Goal: Navigation & Orientation: Find specific page/section

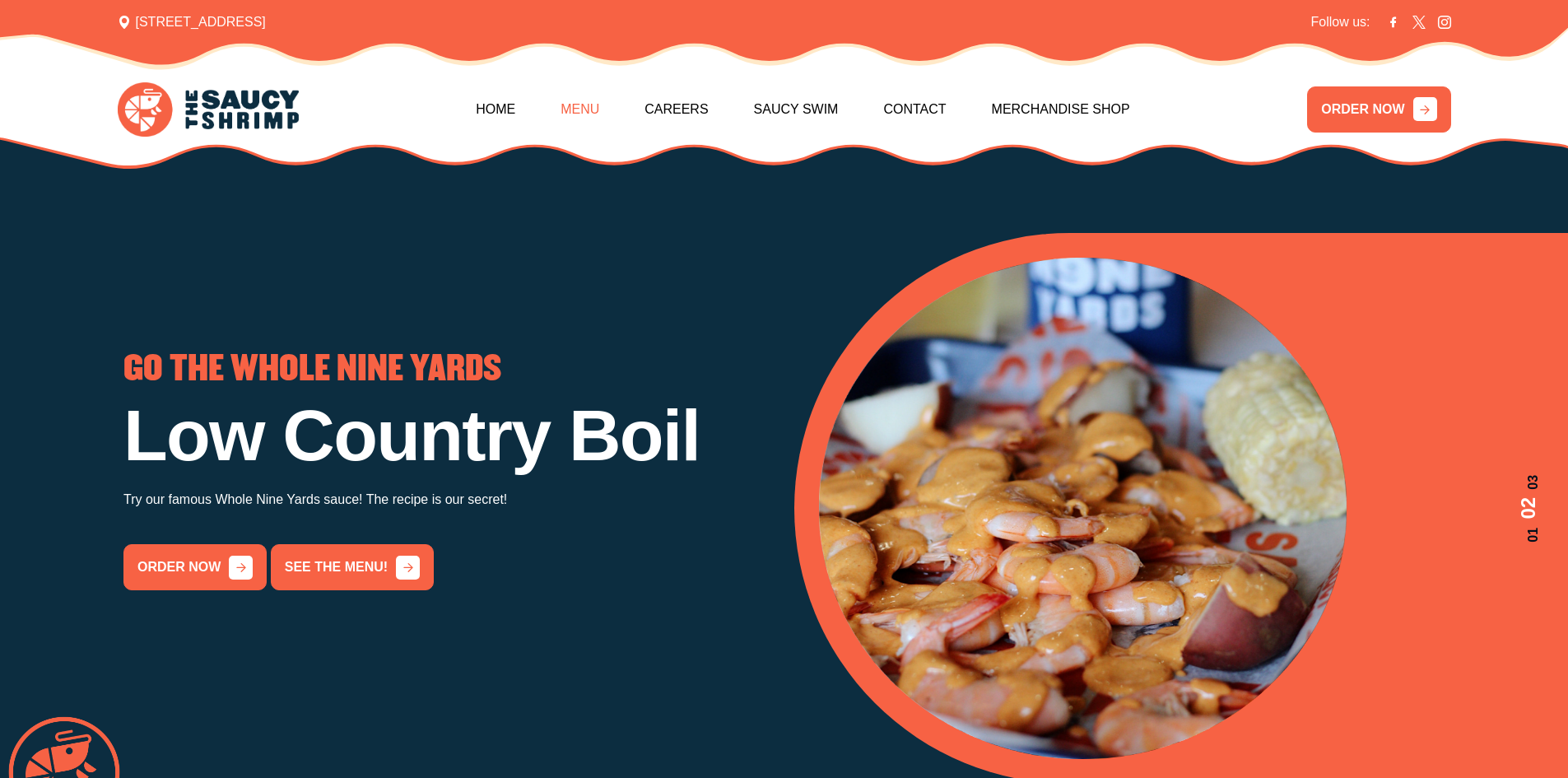
click at [587, 105] on link "Menu" at bounding box center [580, 110] width 38 height 71
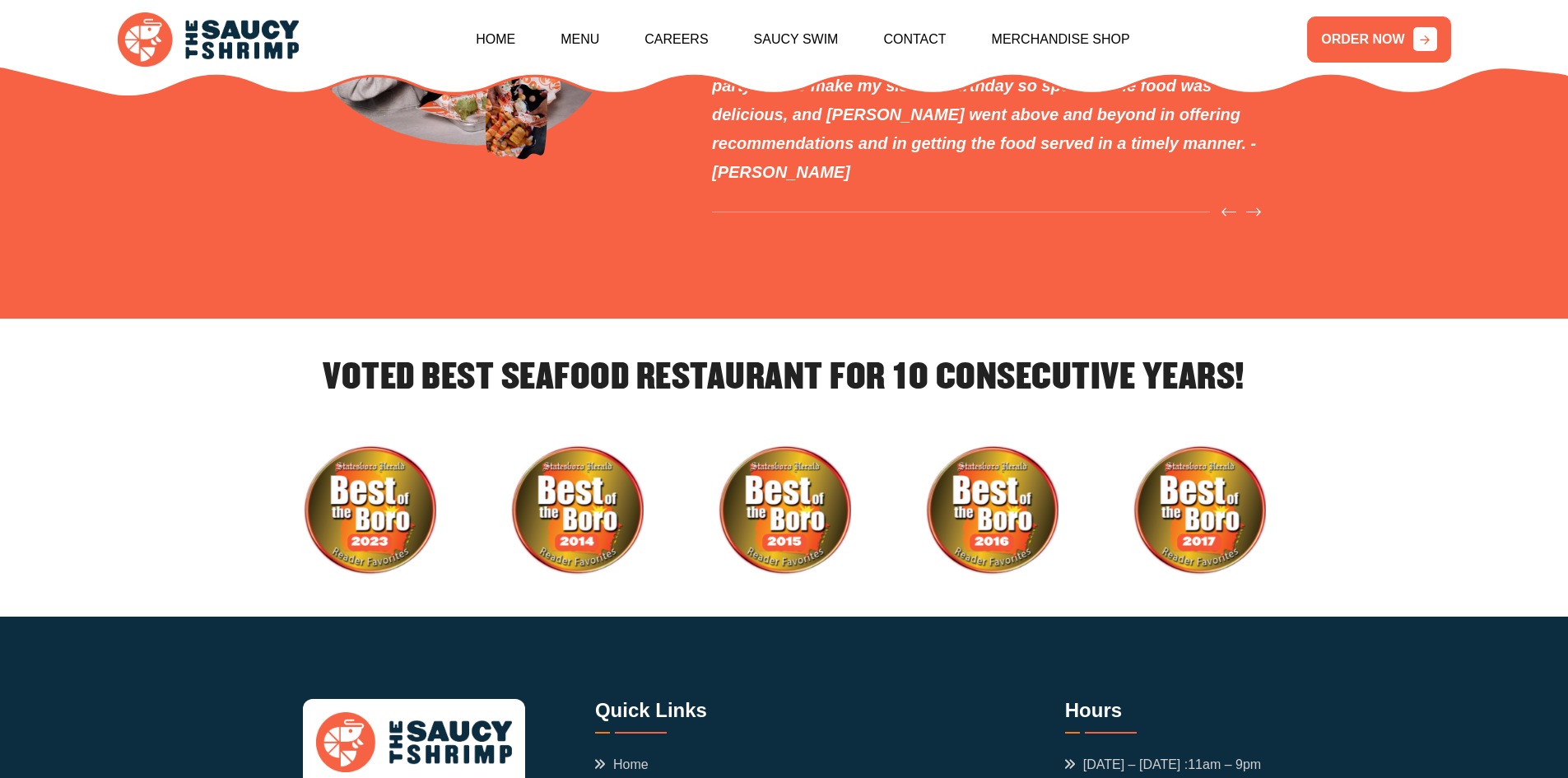
scroll to position [5723, 0]
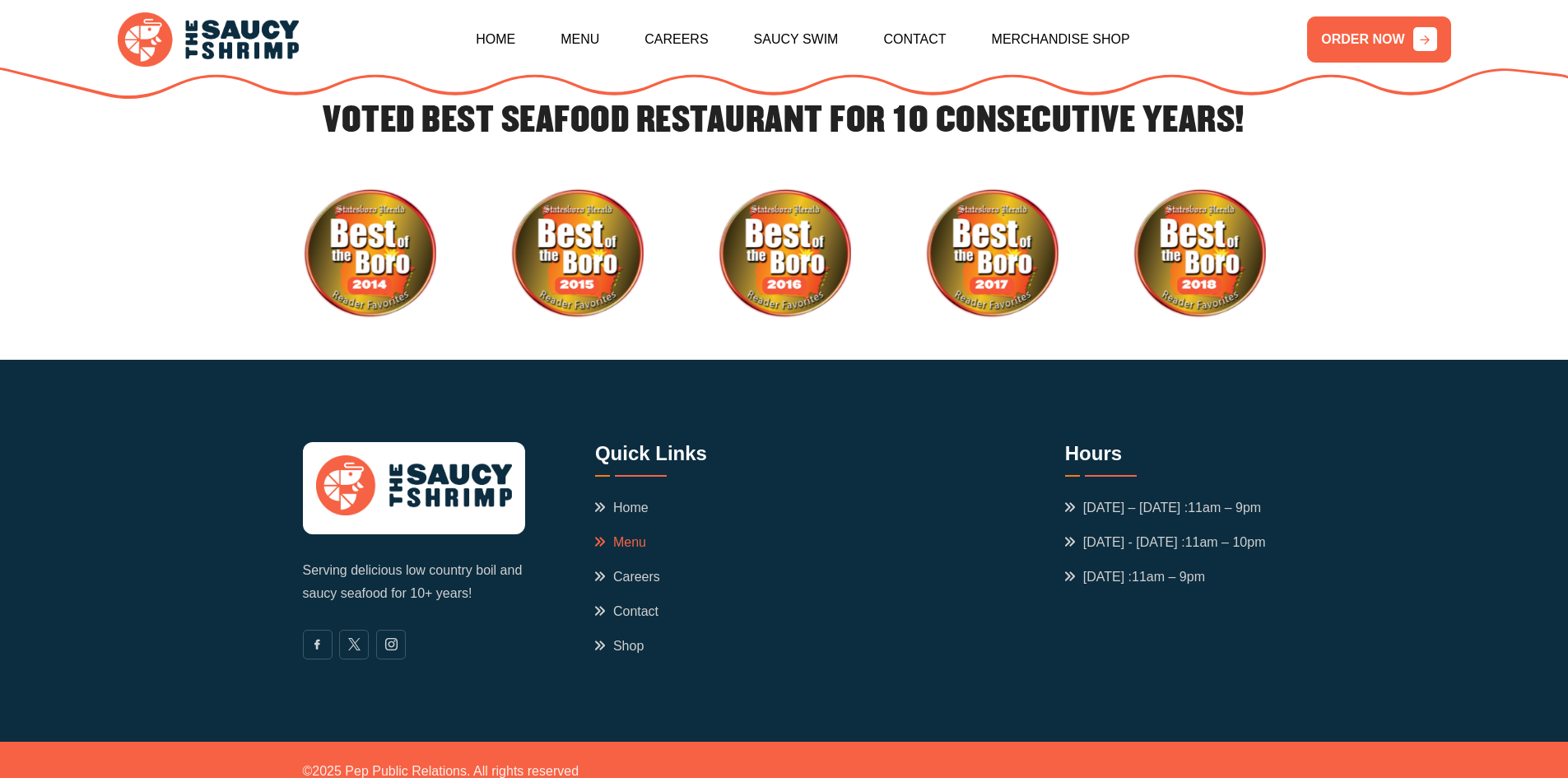
click at [624, 533] on link "Menu" at bounding box center [620, 542] width 51 height 20
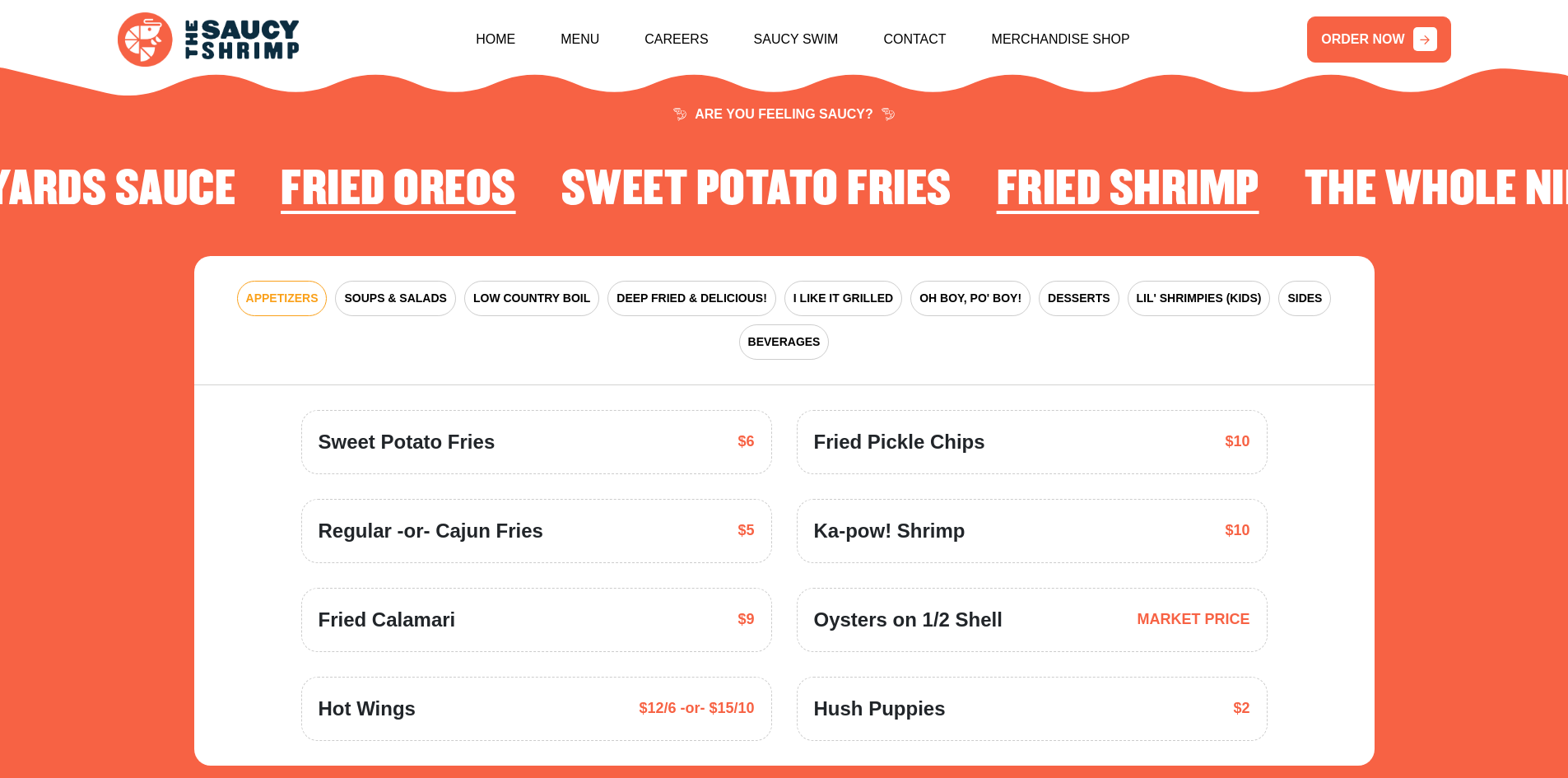
scroll to position [2419, 0]
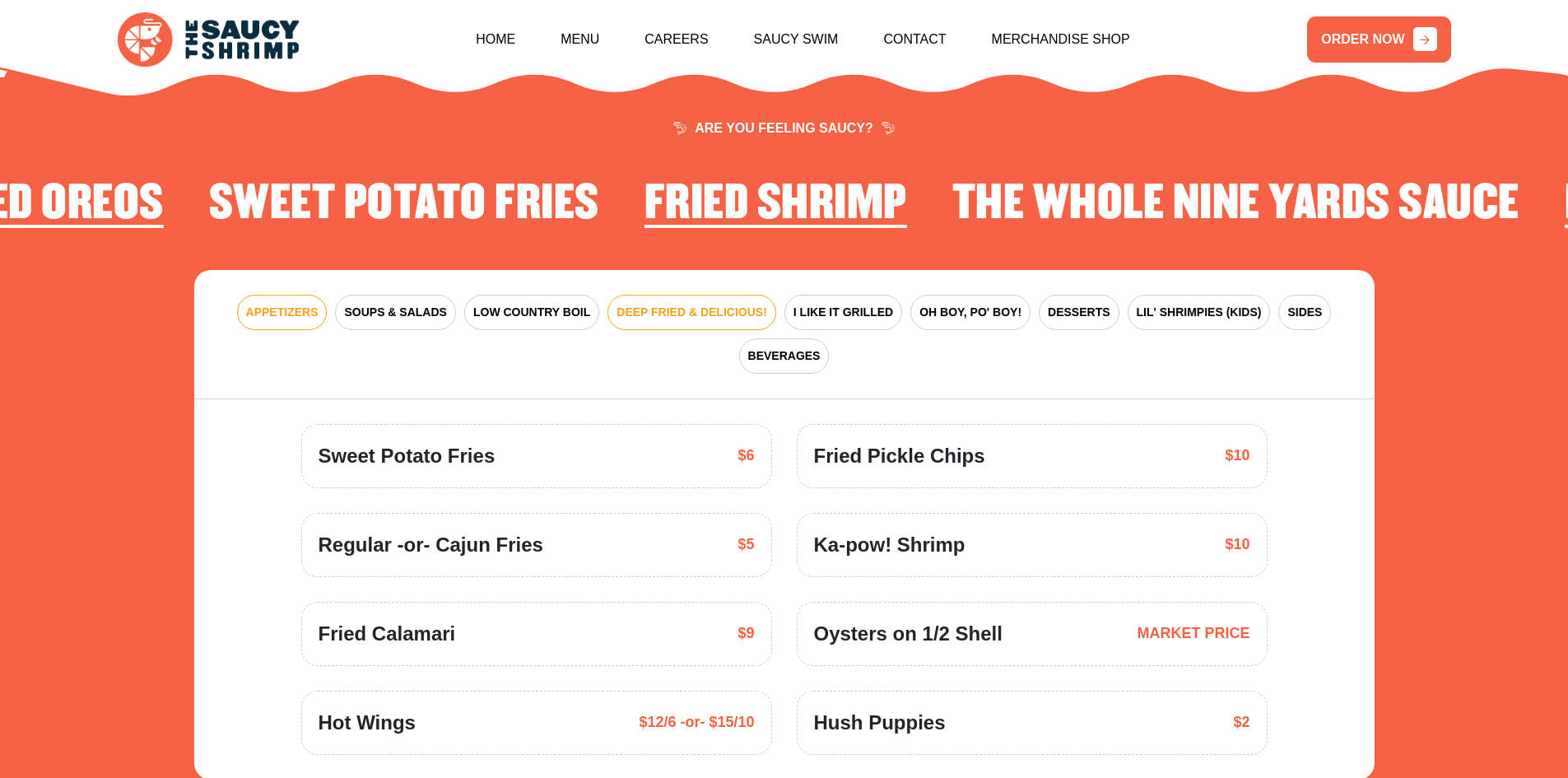
click at [658, 304] on span "DEEP FRIED & DELICIOUS!" at bounding box center [691, 313] width 151 height 17
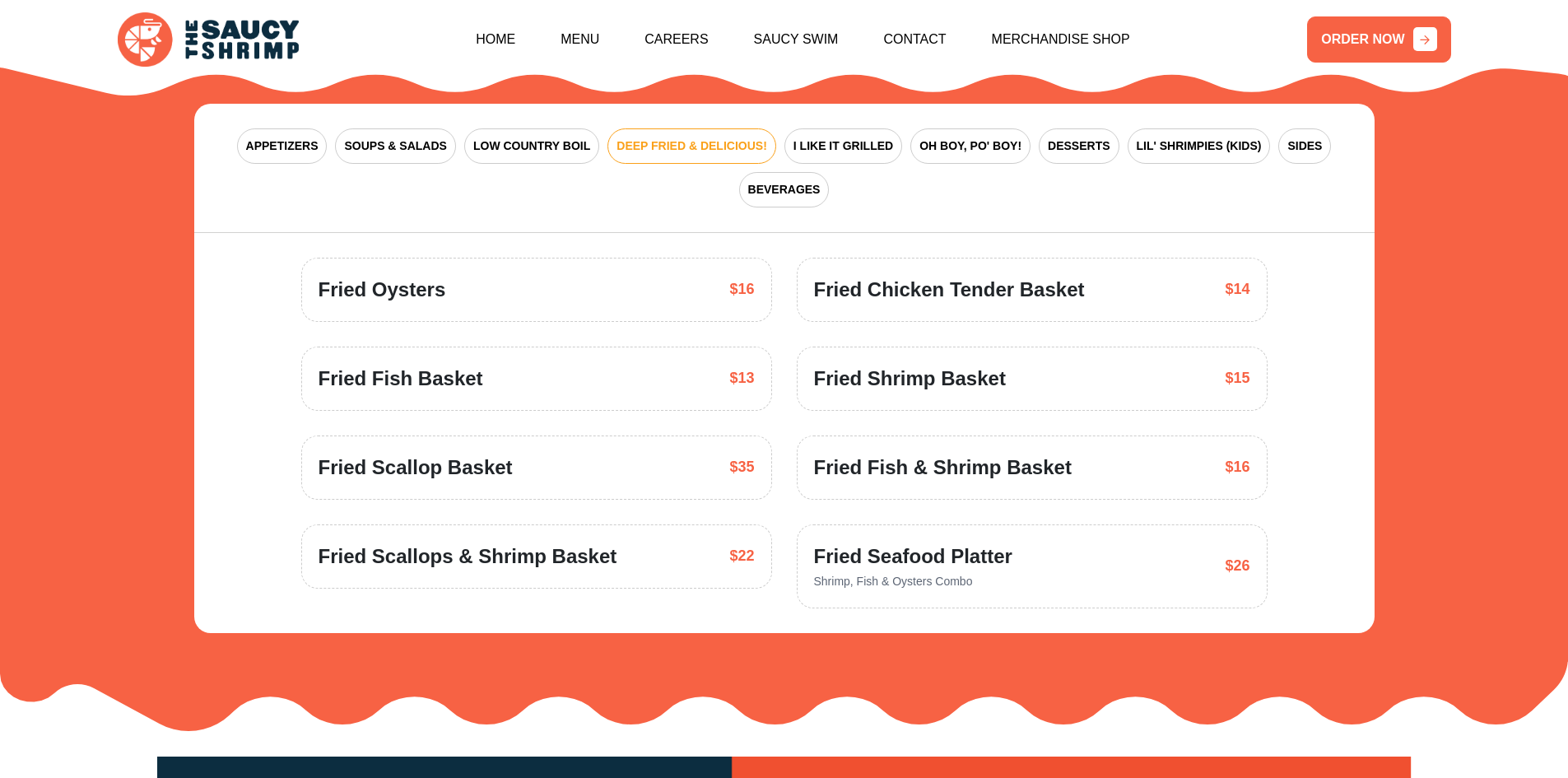
scroll to position [2584, 0]
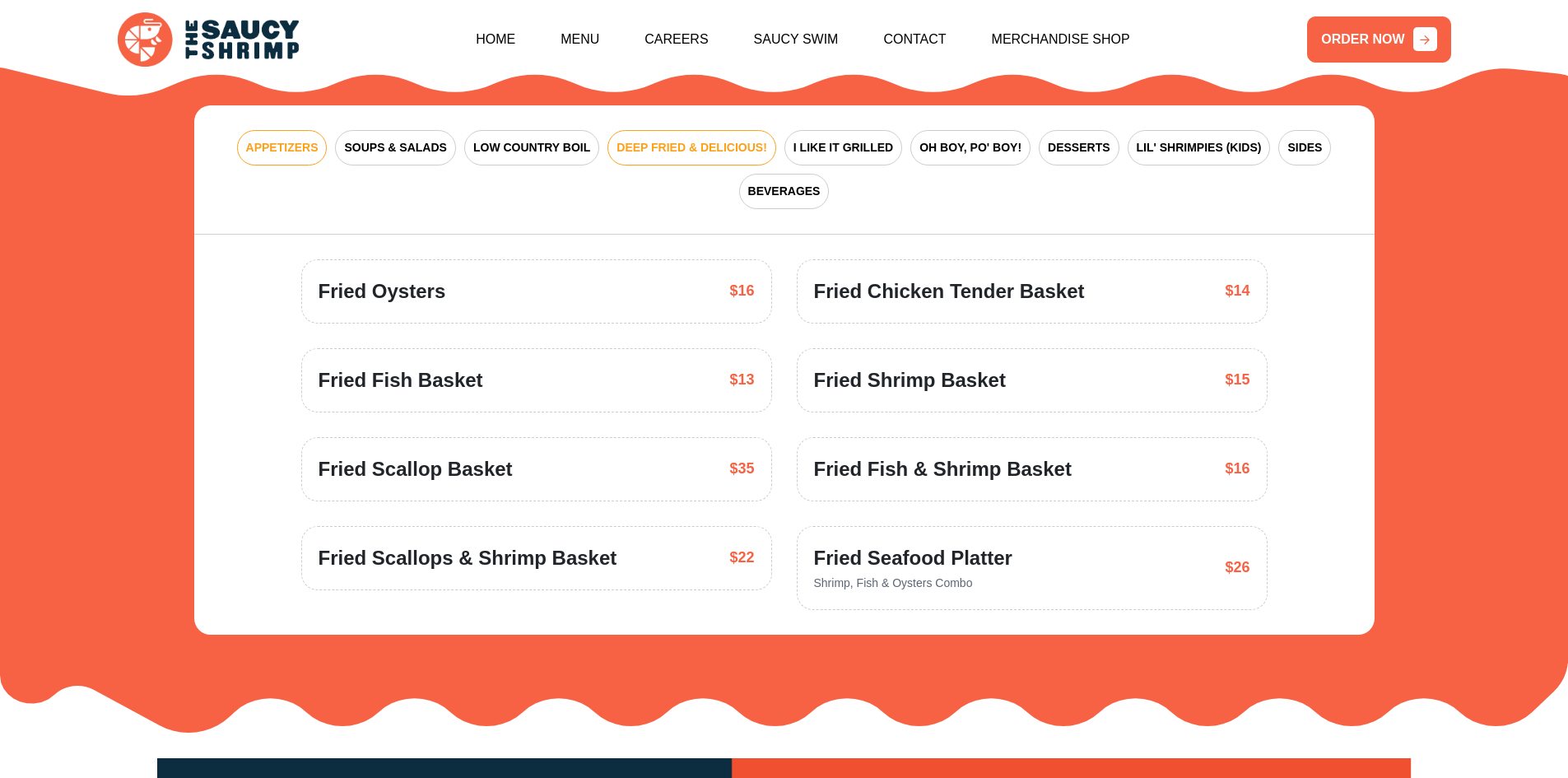
click at [274, 139] on span "APPETIZERS" at bounding box center [282, 148] width 72 height 17
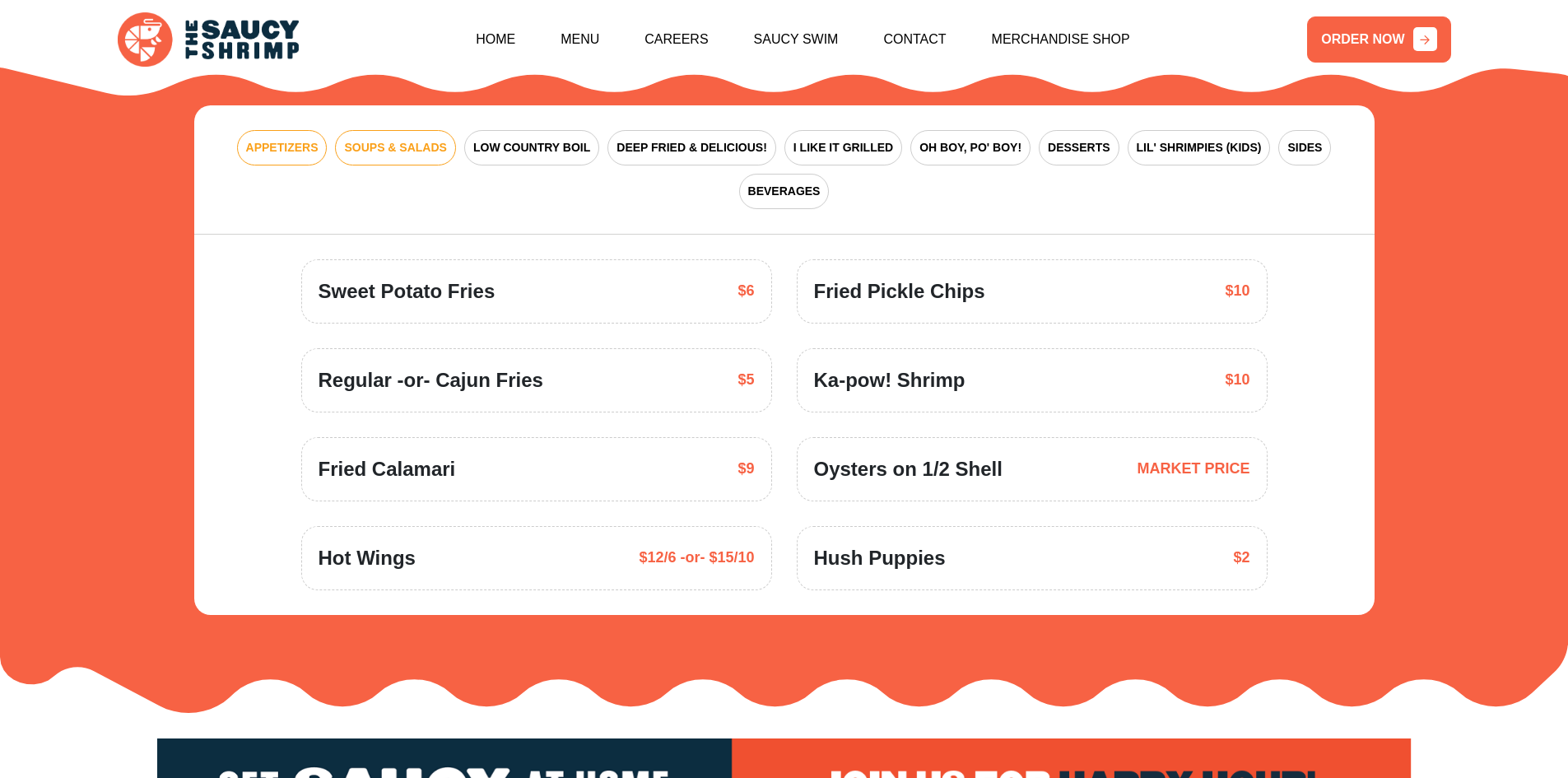
click at [338, 130] on button "SOUPS & SALADS" at bounding box center [395, 147] width 120 height 36
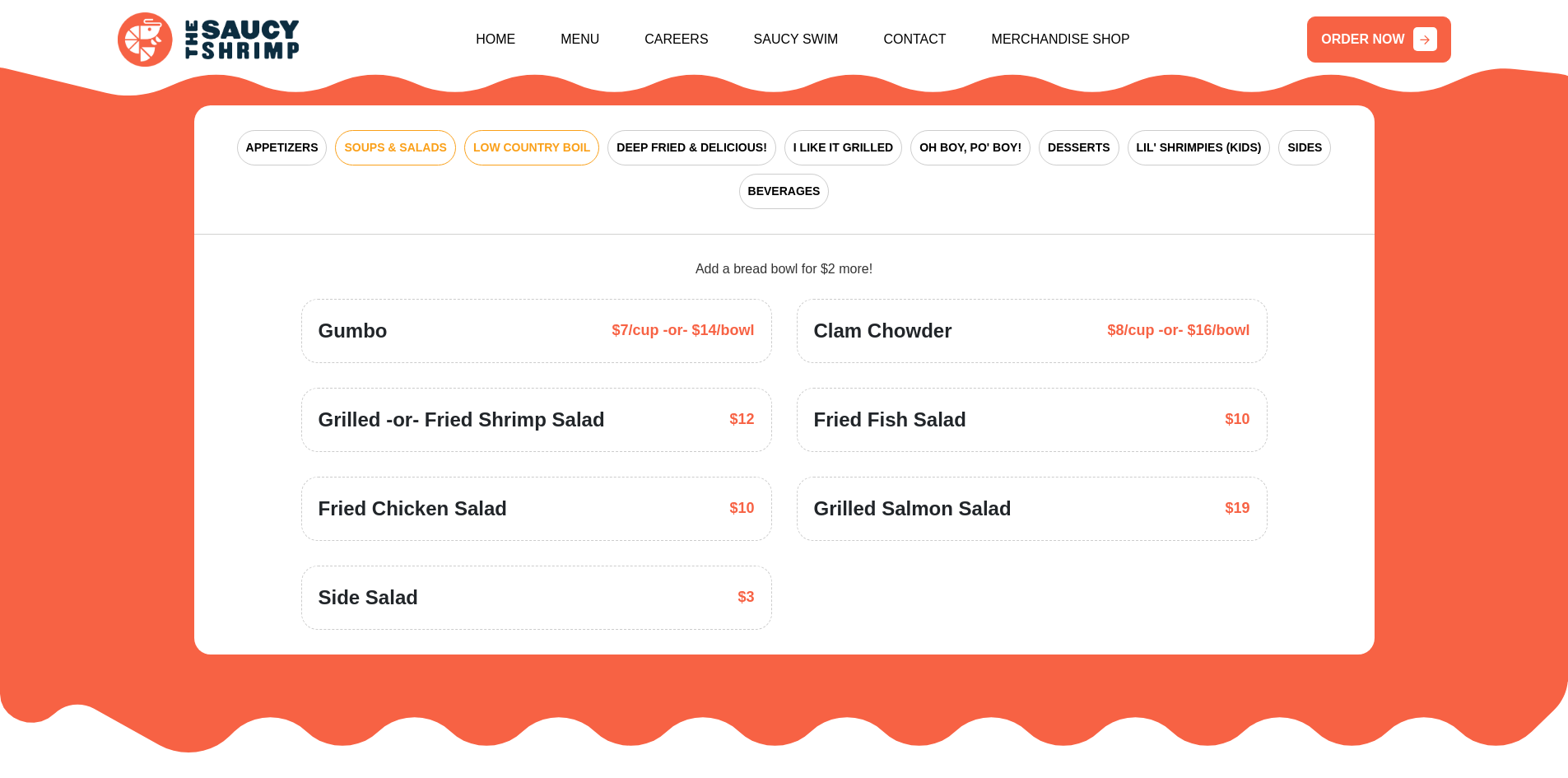
click at [554, 139] on span "LOW COUNTRY BOIL" at bounding box center [532, 148] width 117 height 17
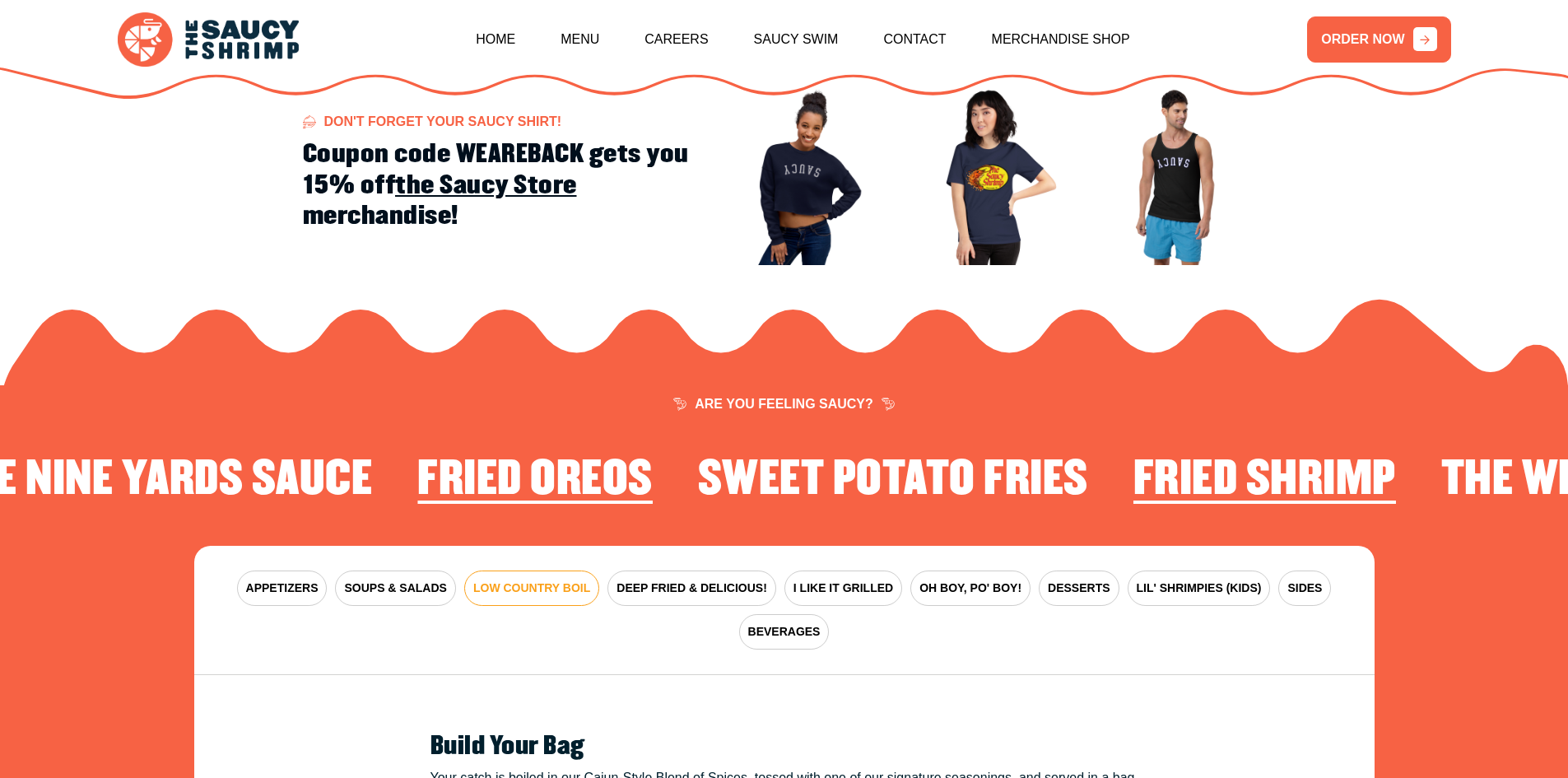
scroll to position [2171, 0]
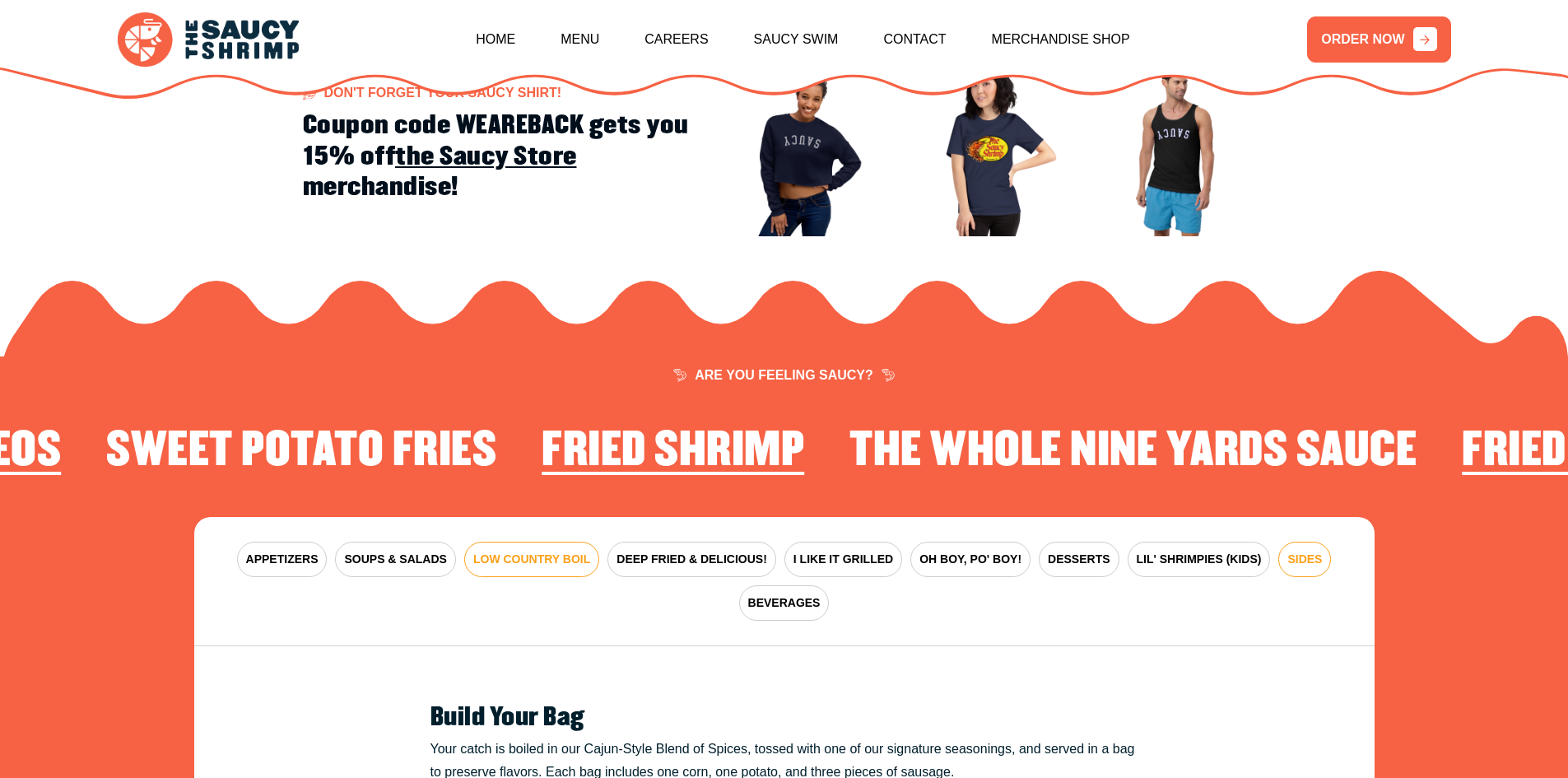
click at [1307, 551] on span "SIDES" at bounding box center [1305, 560] width 35 height 17
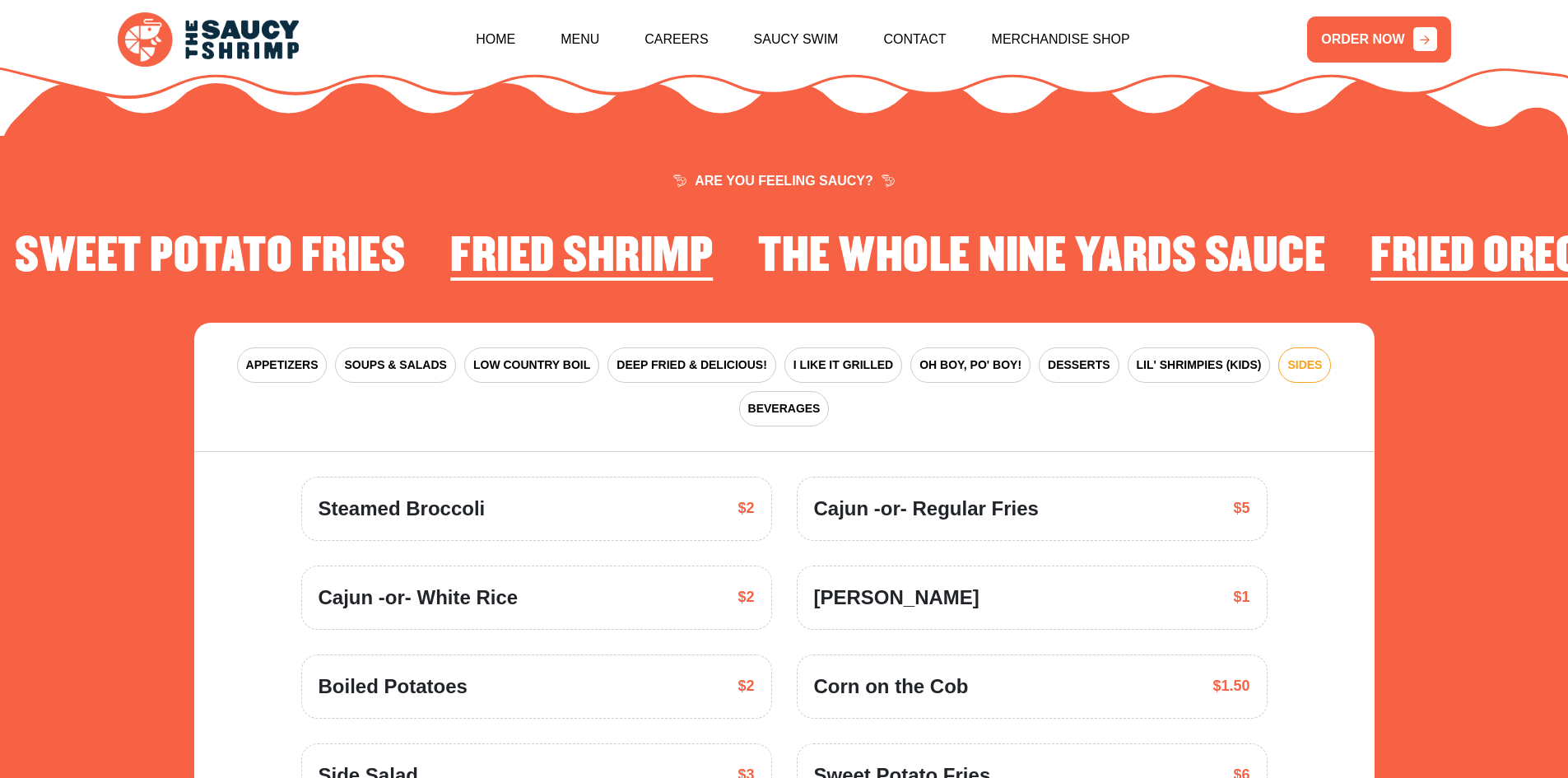
scroll to position [2419, 0]
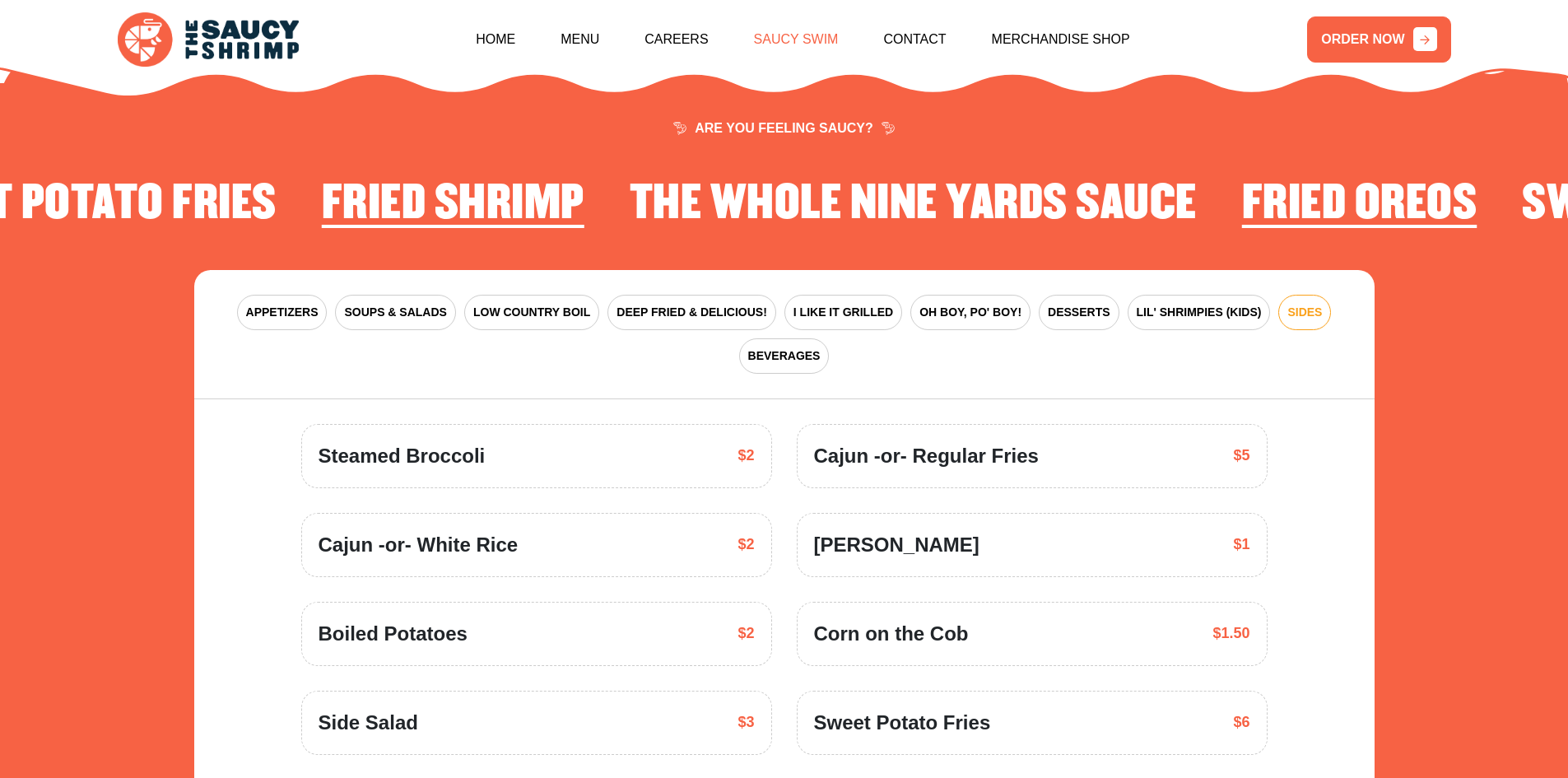
click at [811, 38] on link "Saucy Swim" at bounding box center [796, 39] width 85 height 71
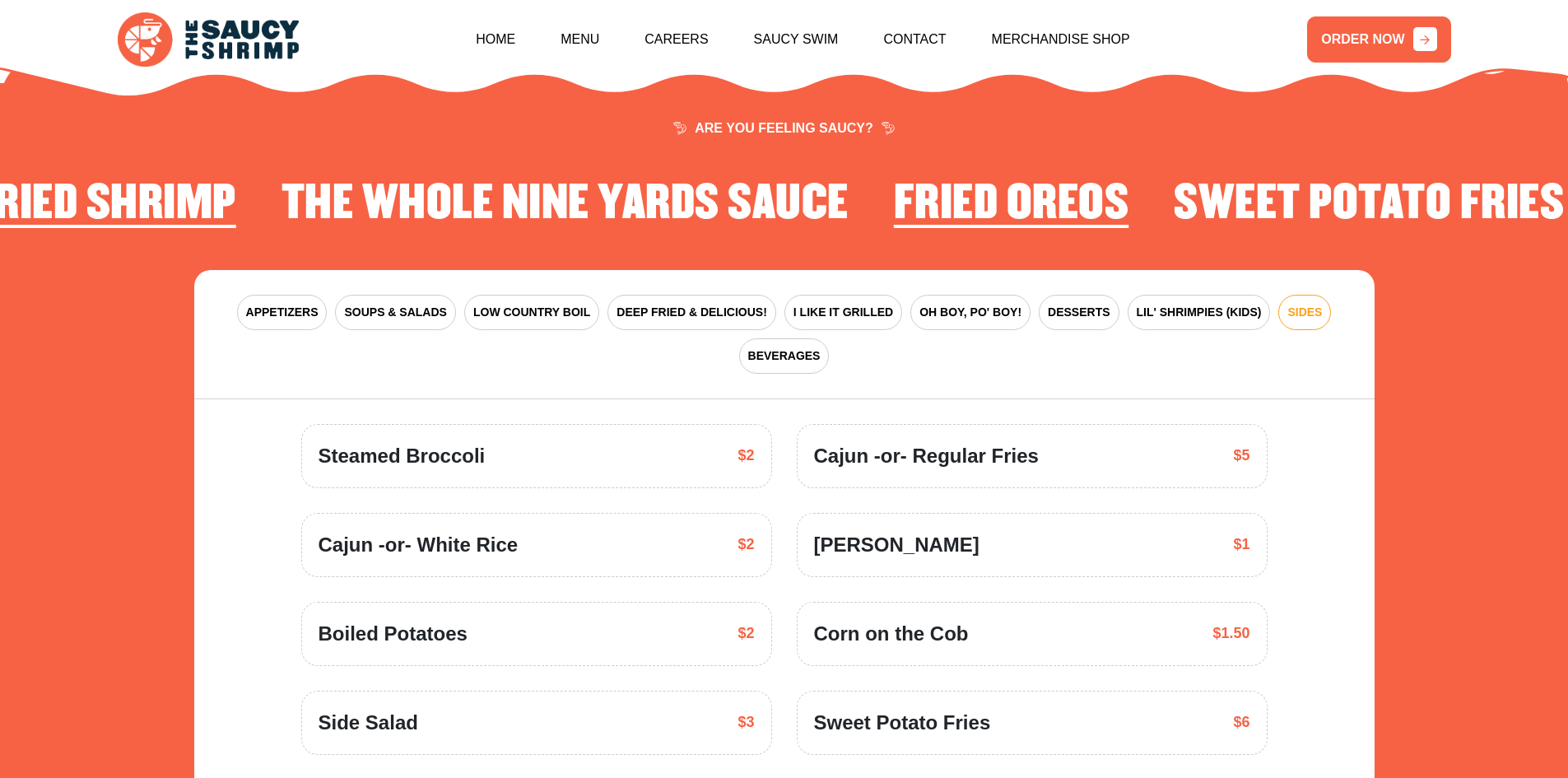
click at [37, 285] on section "ARE YOU FEELING SAUCY? Fried Shrimp The Whole Nine Yards Sauce Fried Oreos Swee…" at bounding box center [784, 494] width 1568 height 944
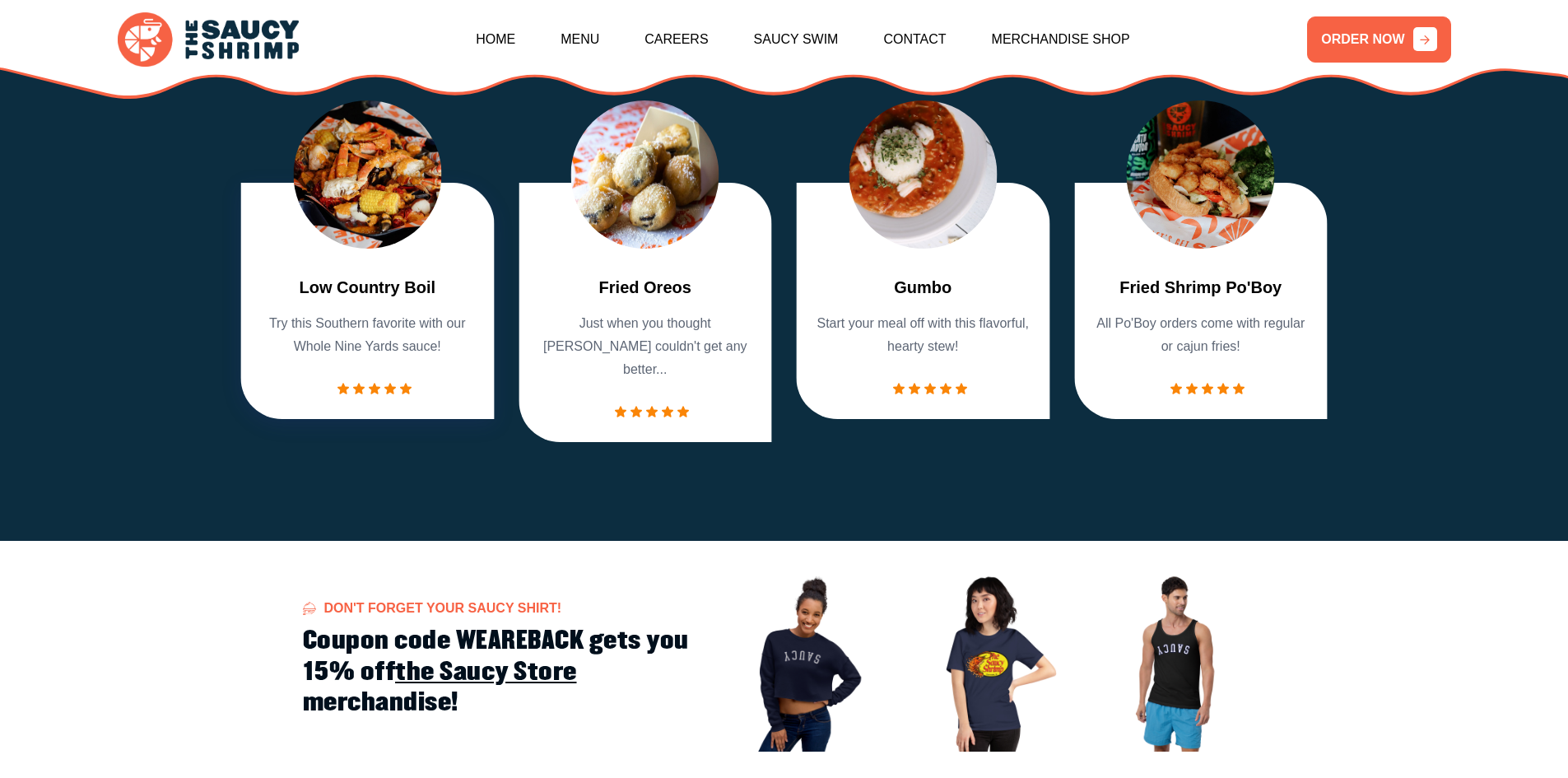
scroll to position [1513, 0]
